Goal: Communication & Community: Ask a question

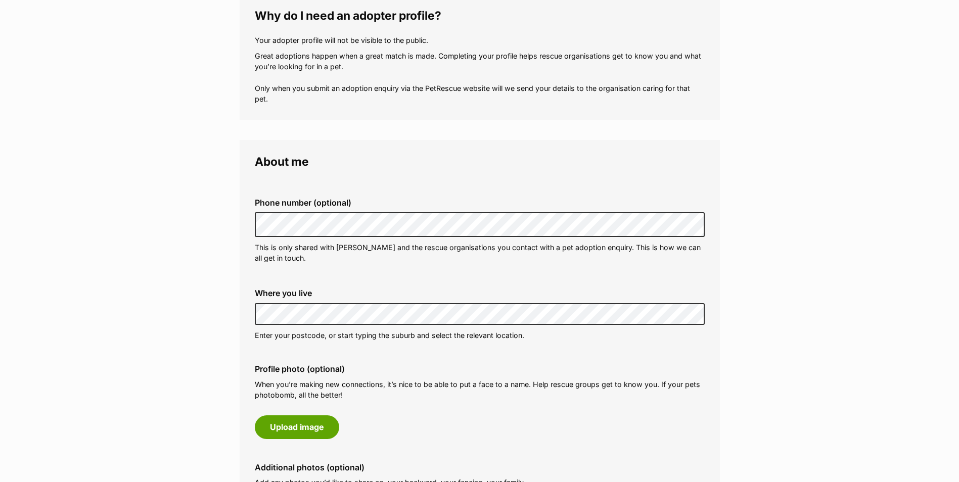
click at [537, 280] on fieldset "Phone number (optional) This is only shared with PetRescue and the rescue organ…" at bounding box center [480, 231] width 450 height 100
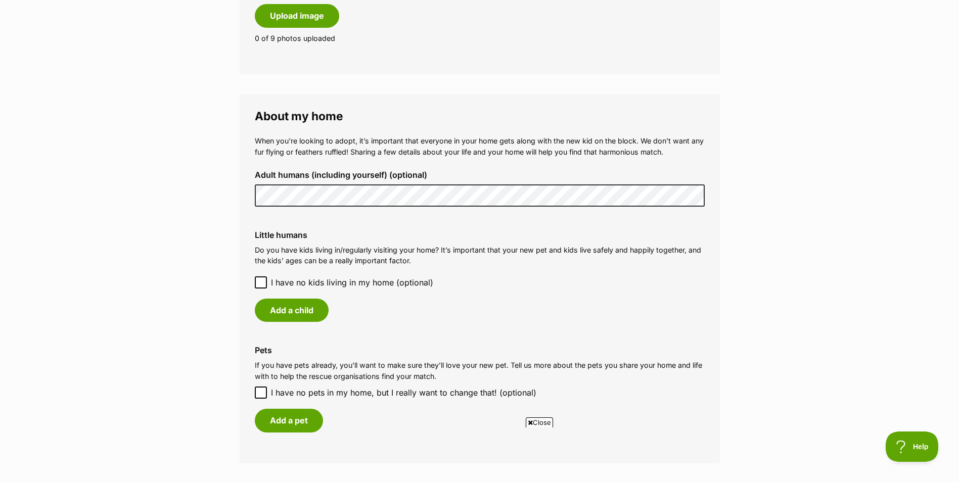
scroll to position [657, 0]
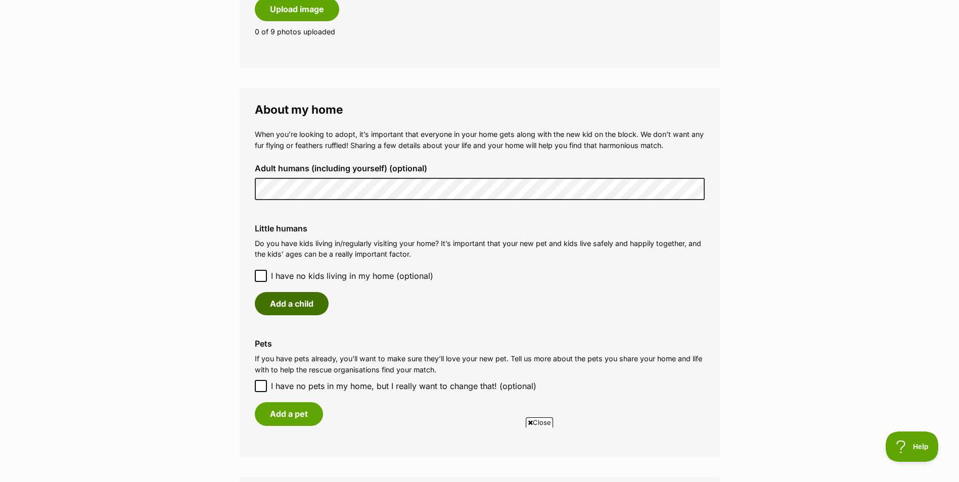
click at [295, 302] on button "Add a child" at bounding box center [292, 303] width 74 height 23
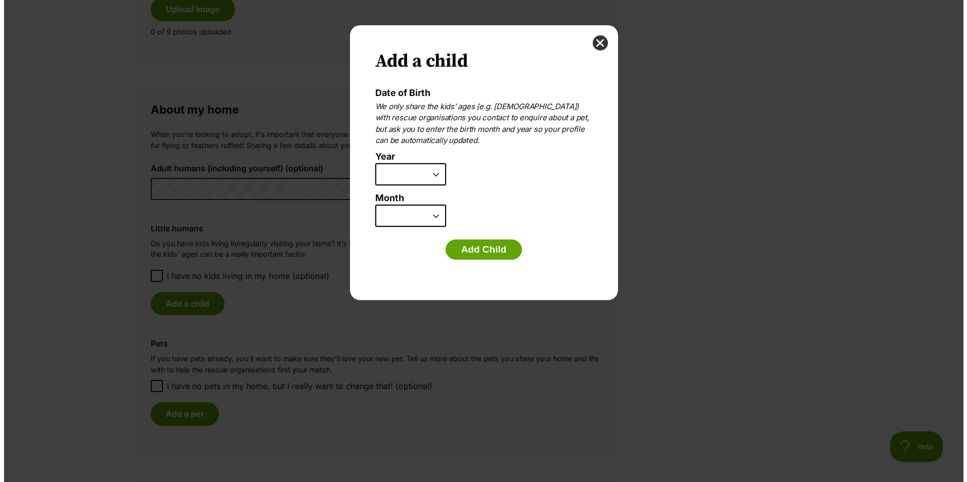
scroll to position [0, 0]
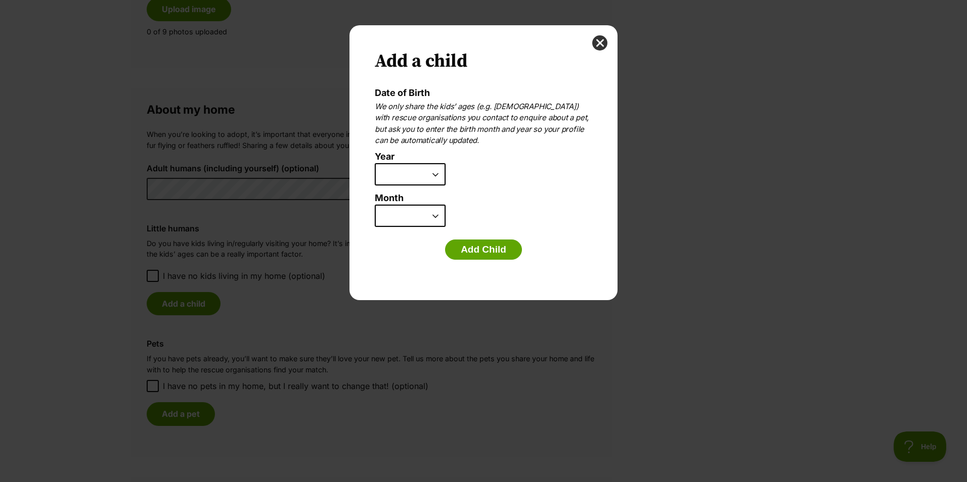
click at [437, 170] on select "2025 2024 2023 2022 2021 2020 2019 2018 2017 2016 2015 2014 2013 2012 2011 2010…" at bounding box center [410, 174] width 71 height 22
select select "2021"
click at [375, 163] on select "2025 2024 2023 2022 2021 2020 2019 2018 2017 2016 2015 2014 2013 2012 2011 2010…" at bounding box center [410, 174] width 71 height 22
click at [436, 218] on select "January February March April May June July August September October November De…" at bounding box center [410, 216] width 71 height 22
select select "3"
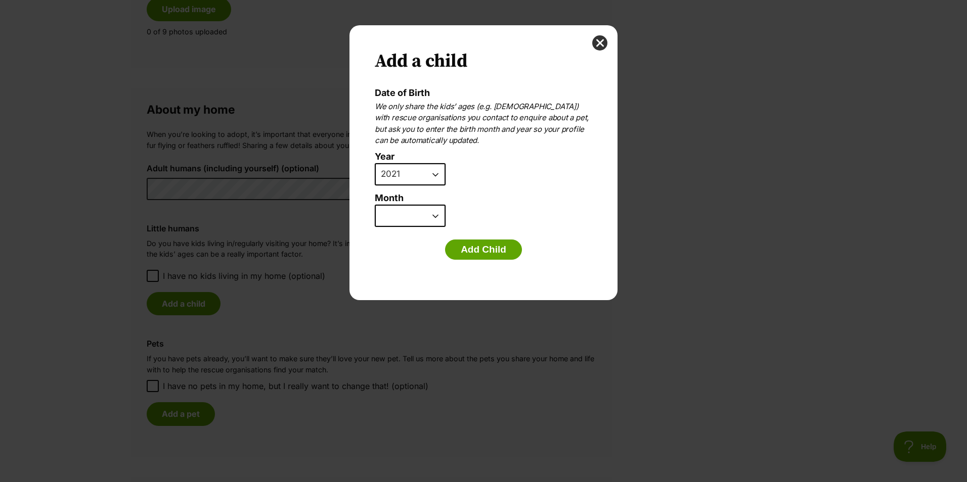
click at [375, 205] on select "January February March April May June July August September October November De…" at bounding box center [410, 216] width 71 height 22
click at [478, 249] on button "Add Child" at bounding box center [483, 250] width 77 height 20
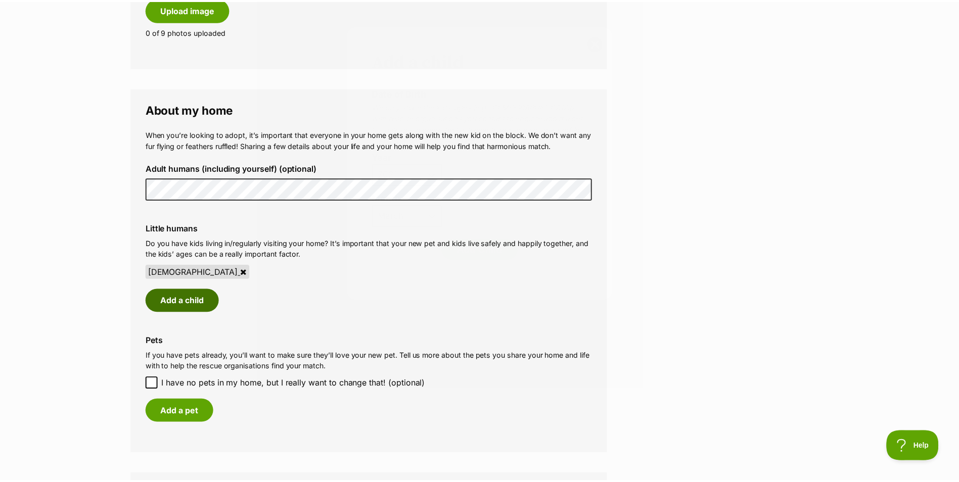
scroll to position [657, 0]
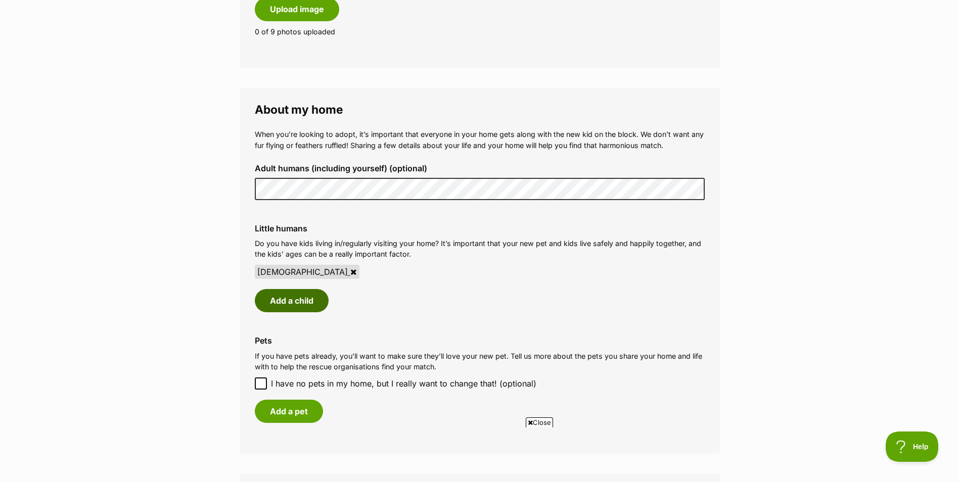
click at [303, 300] on button "Add a child" at bounding box center [292, 300] width 74 height 23
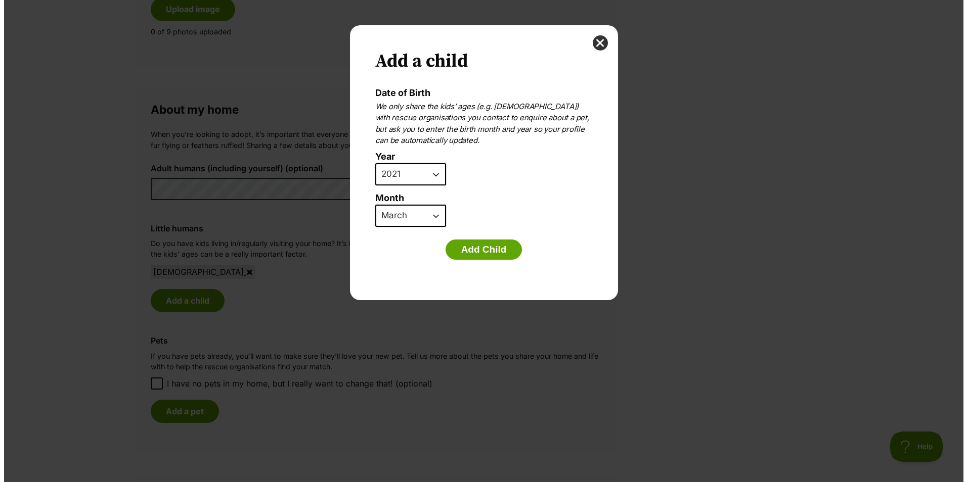
scroll to position [0, 0]
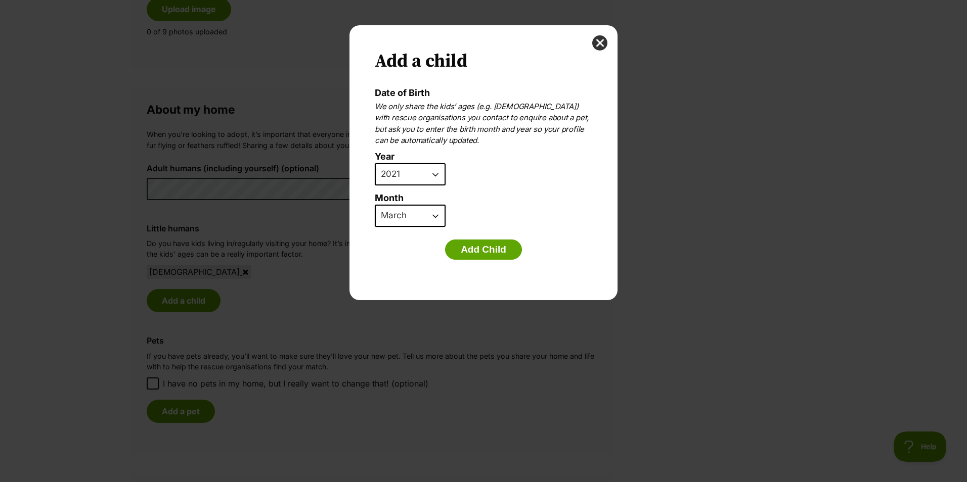
click at [446, 168] on li "Year 2025 2024 2023 2022 2021 2020 2019 2018 2017 2016 2015 2014 2013 2012 2011…" at bounding box center [481, 172] width 212 height 41
drag, startPoint x: 446, startPoint y: 168, endPoint x: 430, endPoint y: 172, distance: 15.7
click at [430, 172] on select "2025 2024 2023 2022 2021 2020 2019 2018 2017 2016 2015 2014 2013 2012 2011 2010…" at bounding box center [410, 174] width 71 height 22
select select "2012"
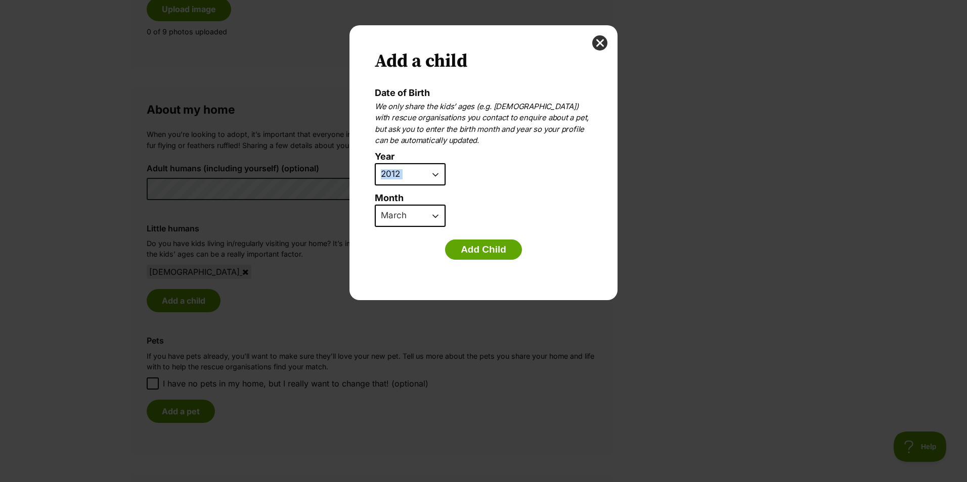
click at [375, 163] on select "2025 2024 2023 2022 2021 2020 2019 2018 2017 2016 2015 2014 2013 2012 2011 2010…" at bounding box center [410, 174] width 71 height 22
click at [435, 220] on select "January February March April May June July August September October November De…" at bounding box center [410, 216] width 71 height 22
select select "8"
click at [375, 205] on select "January February March April May June July August September October November De…" at bounding box center [410, 216] width 71 height 22
click at [491, 246] on button "Add Child" at bounding box center [483, 250] width 77 height 20
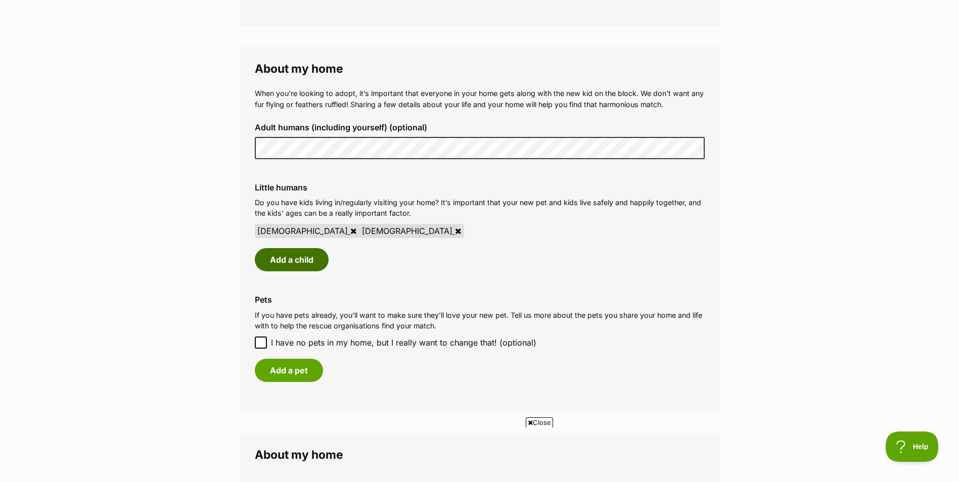
scroll to position [759, 0]
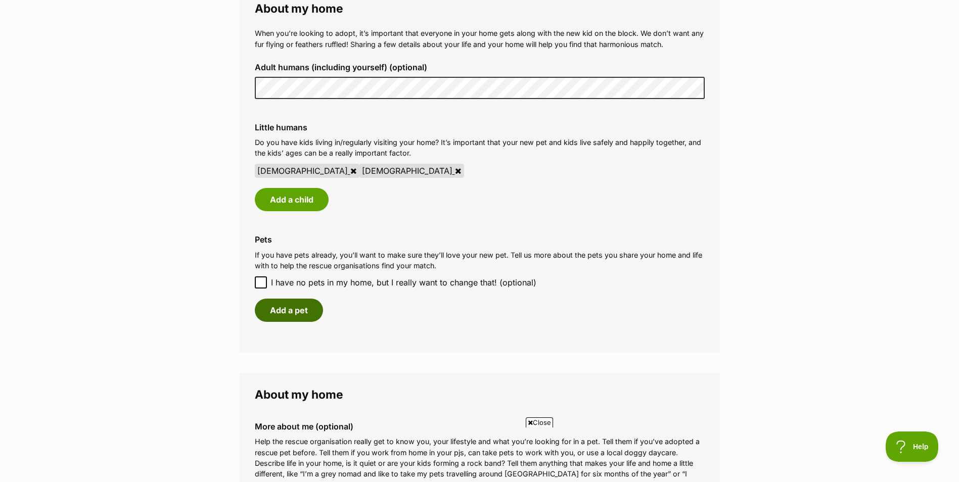
click at [292, 304] on button "Add a pet" at bounding box center [289, 310] width 68 height 23
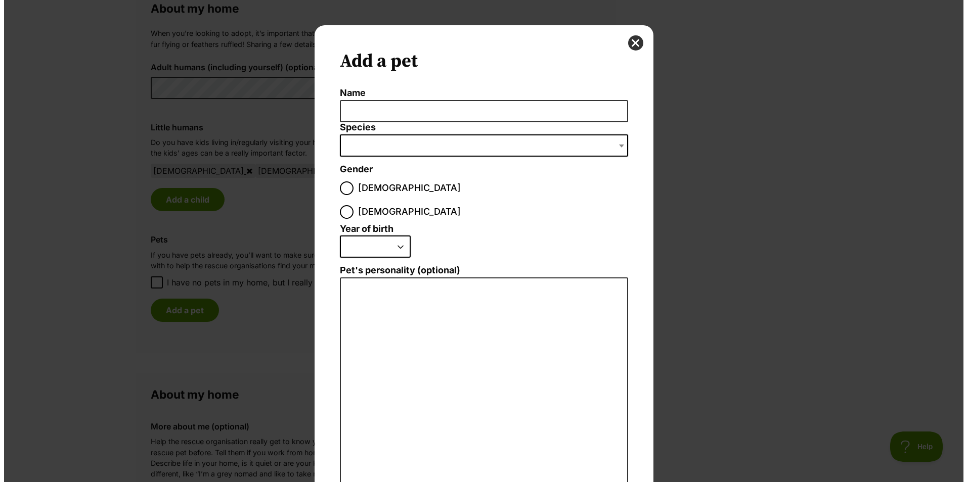
scroll to position [0, 0]
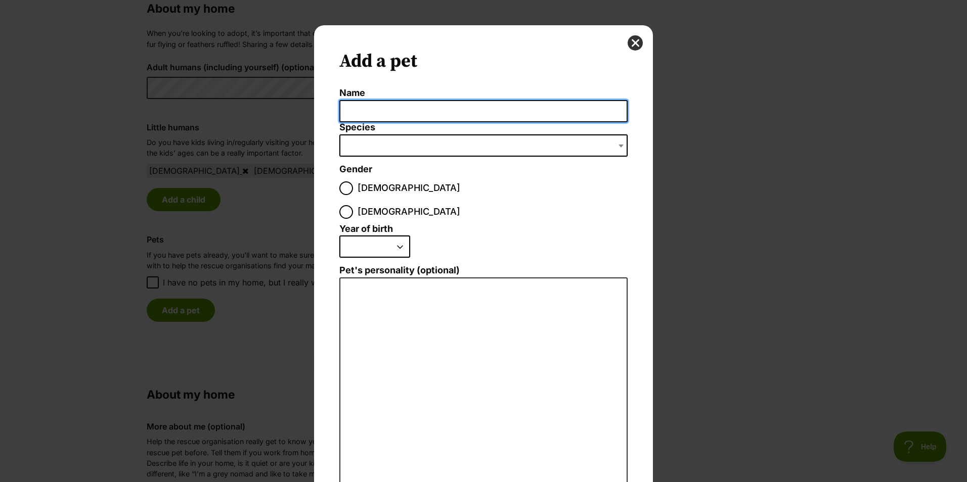
click at [434, 110] on input "Name" at bounding box center [483, 111] width 288 height 23
type input "Cleo"
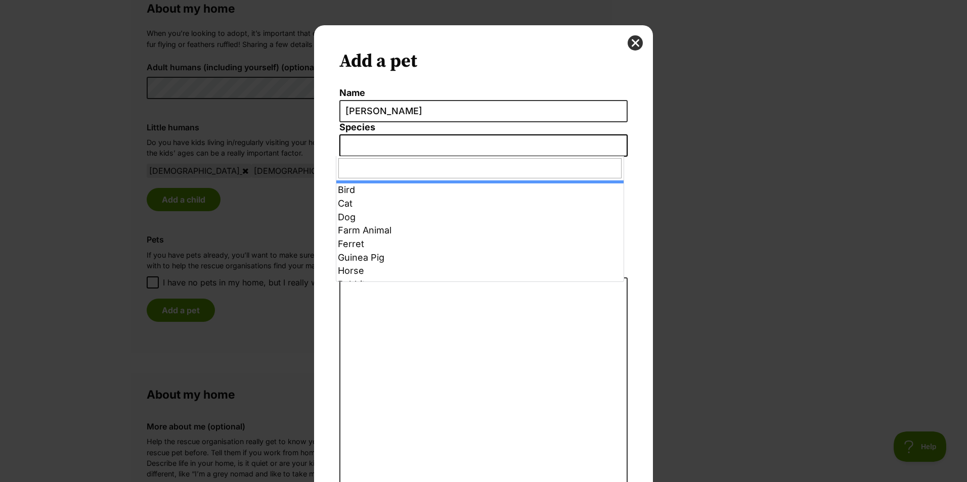
click at [442, 152] on span "Dialog Window - Close (Press escape to close)" at bounding box center [483, 146] width 288 height 22
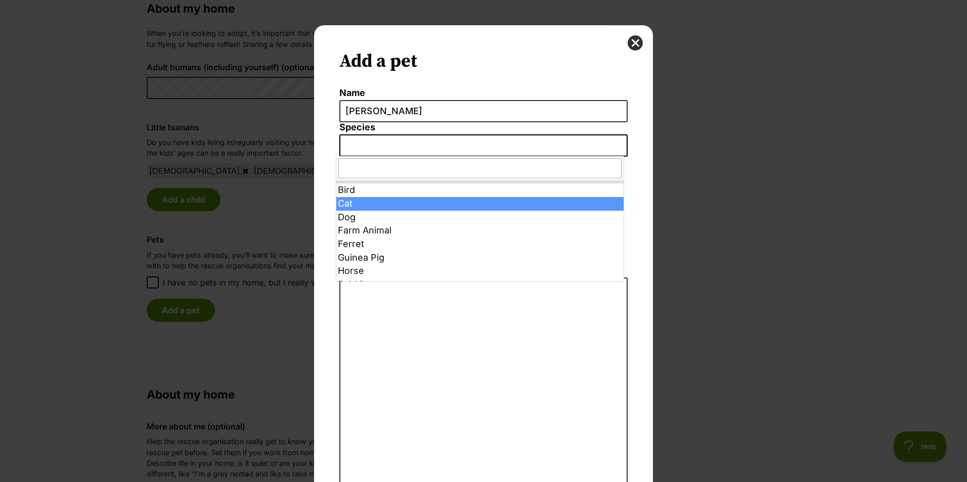
select select "2"
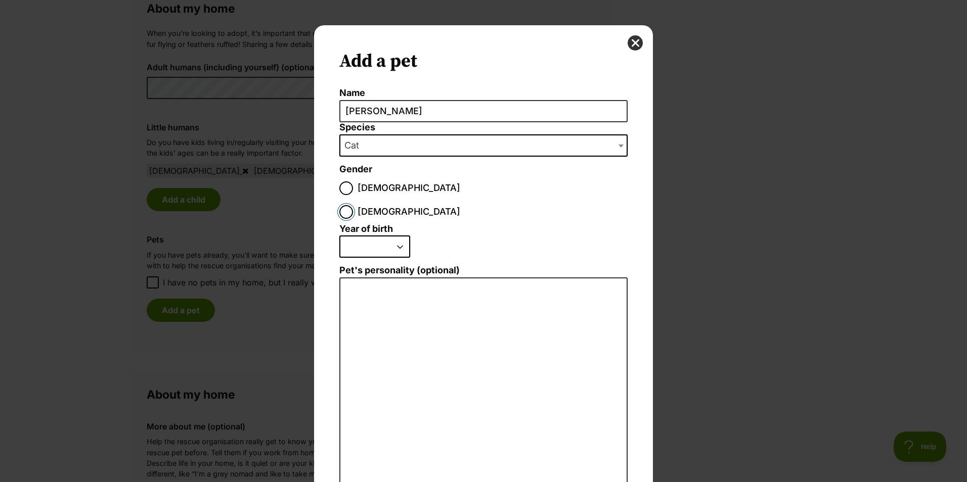
click at [353, 205] on input "Female" at bounding box center [346, 212] width 14 height 14
radio input "true"
click at [395, 236] on select "2025 2024 2023 2022 2021 2020 2019 2018 2017 2016 2015 2014 2013 2012 2011 2010…" at bounding box center [374, 247] width 71 height 22
select select "2015"
click at [339, 236] on select "2025 2024 2023 2022 2021 2020 2019 2018 2017 2016 2015 2014 2013 2012 2011 2010…" at bounding box center [374, 247] width 71 height 22
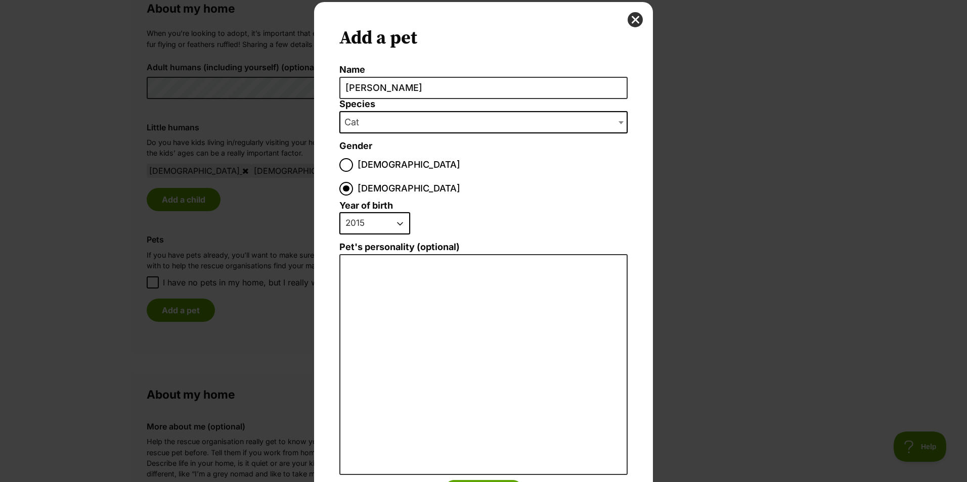
scroll to position [58, 0]
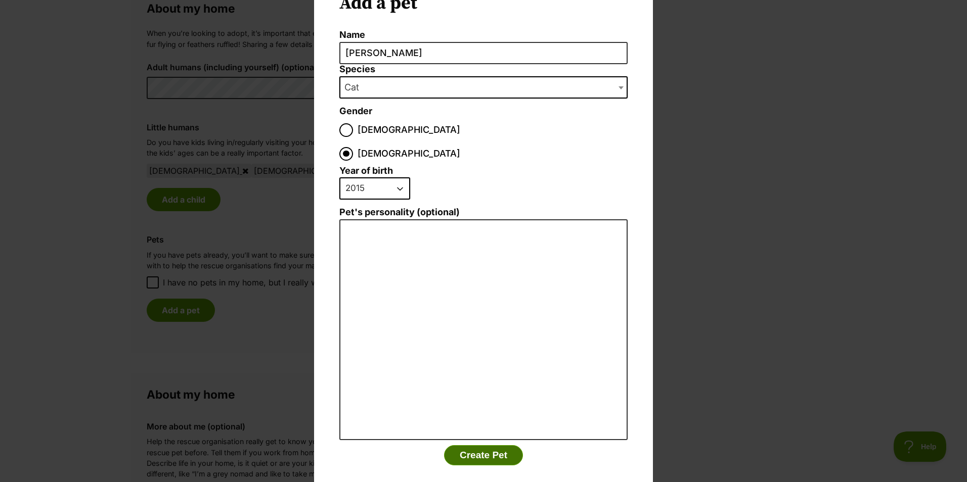
click at [481, 446] on button "Create Pet" at bounding box center [483, 456] width 79 height 20
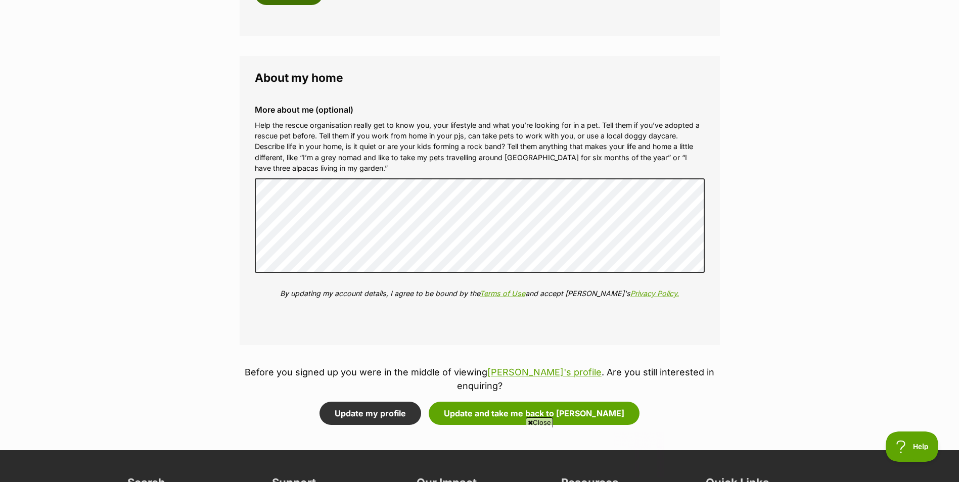
scroll to position [0, 0]
click at [516, 402] on button "Update and take me back to Samira" at bounding box center [534, 413] width 211 height 23
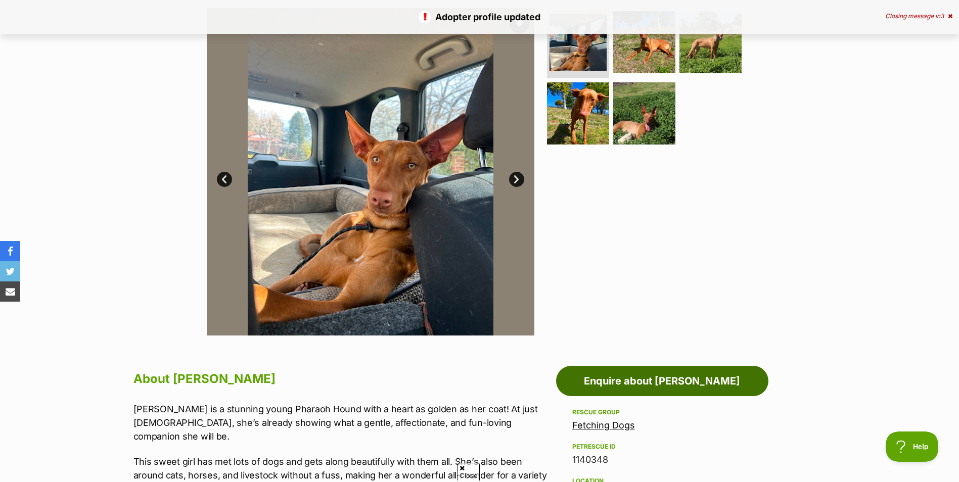
click at [664, 377] on link "Enquire about [PERSON_NAME]" at bounding box center [662, 381] width 212 height 30
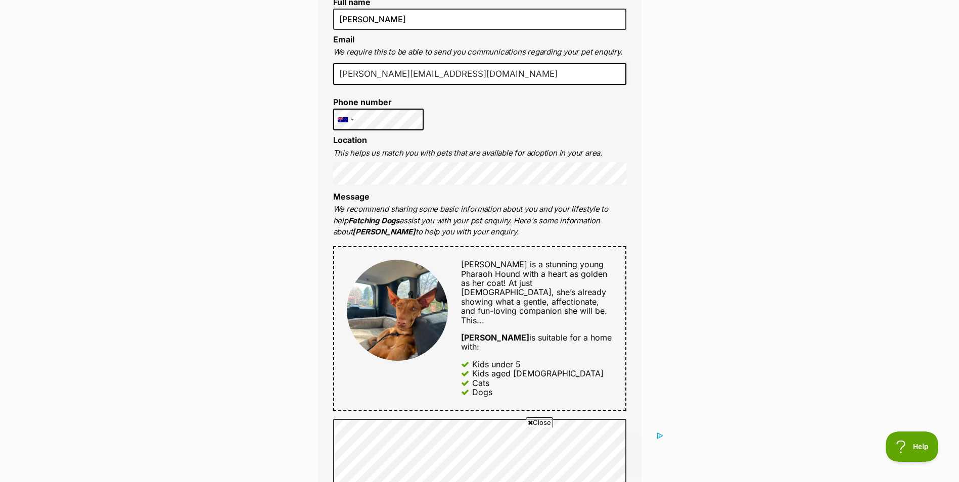
click at [715, 228] on div "Enquire about Samira Want to increase your chances of a successful enquiry? Upd…" at bounding box center [479, 413] width 959 height 1248
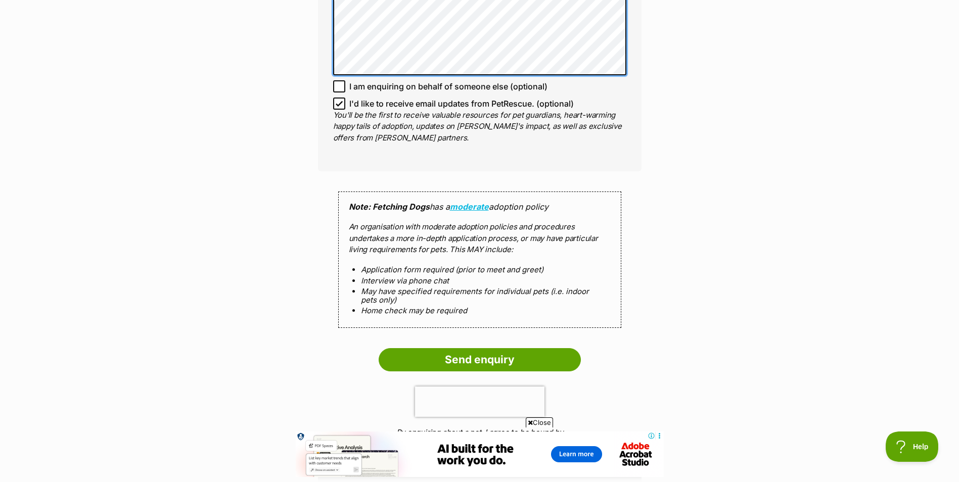
scroll to position [759, 0]
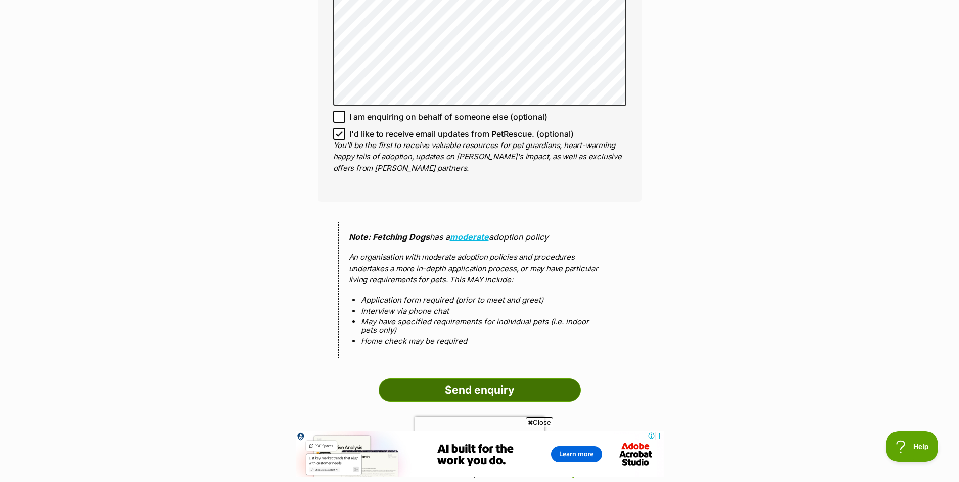
click at [466, 379] on input "Send enquiry" at bounding box center [480, 390] width 202 height 23
